Goal: Task Accomplishment & Management: Use online tool/utility

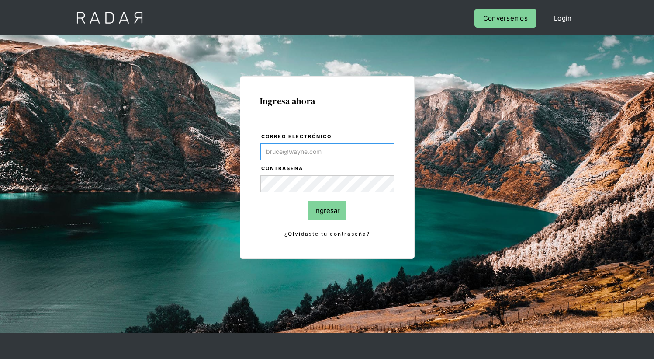
type input "[EMAIL_ADDRESS][PERSON_NAME][DOMAIN_NAME]"
click at [327, 210] on input "Ingresar" at bounding box center [327, 211] width 39 height 20
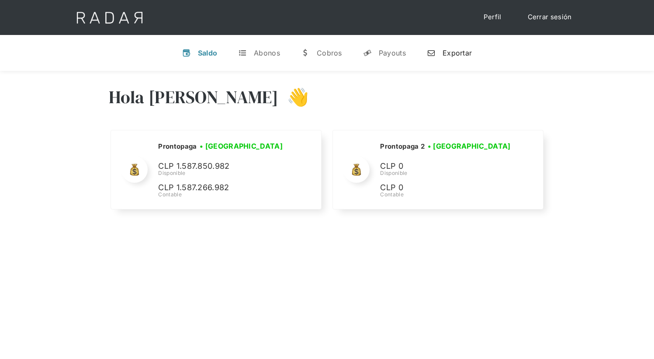
click at [449, 52] on div "Exportar" at bounding box center [457, 53] width 29 height 9
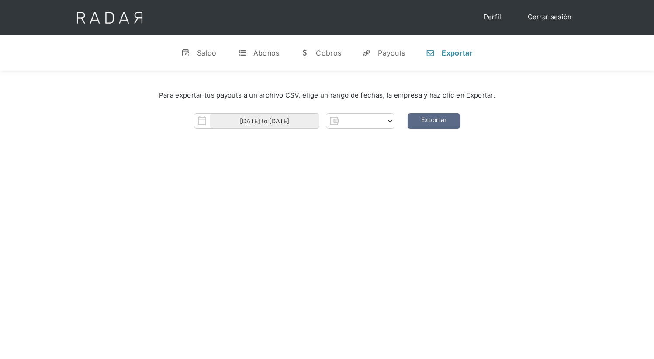
select select "prontopaga"
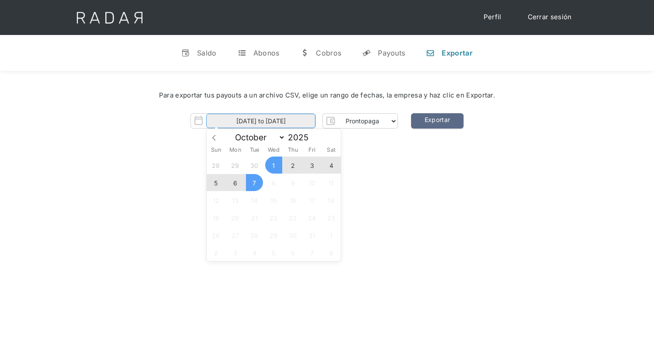
click at [261, 121] on input "01-10-2025 to 07-10-2025" at bounding box center [260, 121] width 109 height 14
click at [235, 183] on span "6" at bounding box center [235, 182] width 17 height 17
type input "06-10-2025"
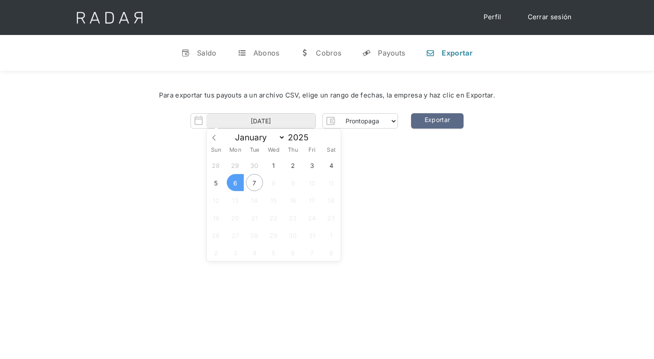
click at [235, 183] on span "6" at bounding box center [235, 182] width 17 height 17
click at [437, 121] on link "Exportar" at bounding box center [437, 120] width 52 height 15
